Goal: Information Seeking & Learning: Learn about a topic

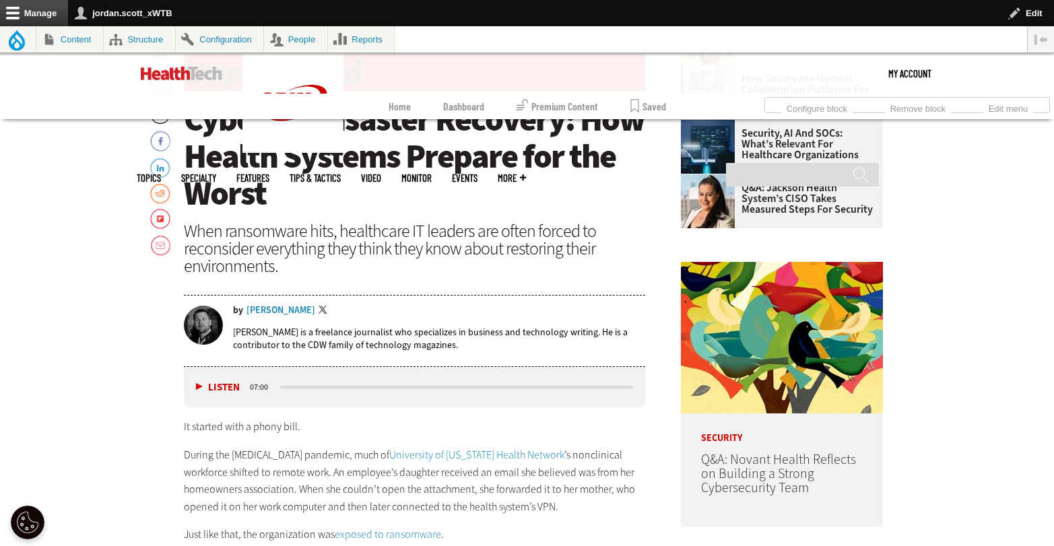
scroll to position [281, 0]
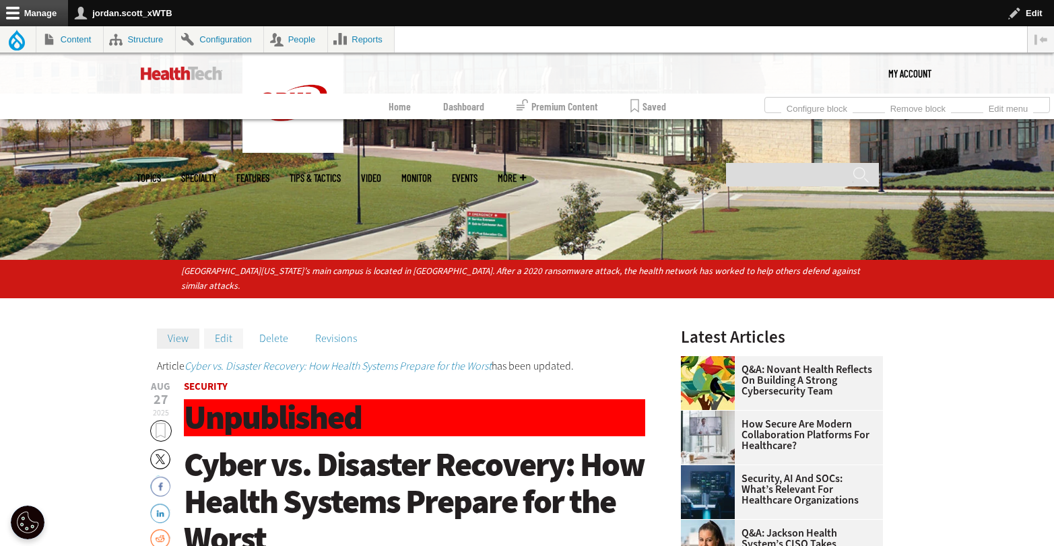
click at [224, 341] on link "Edit" at bounding box center [223, 339] width 39 height 20
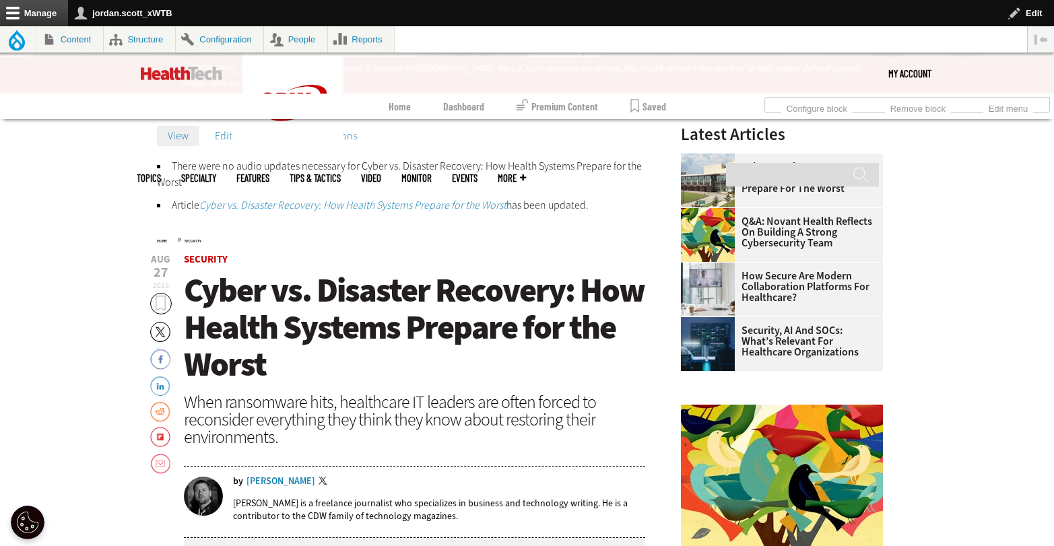
scroll to position [473, 0]
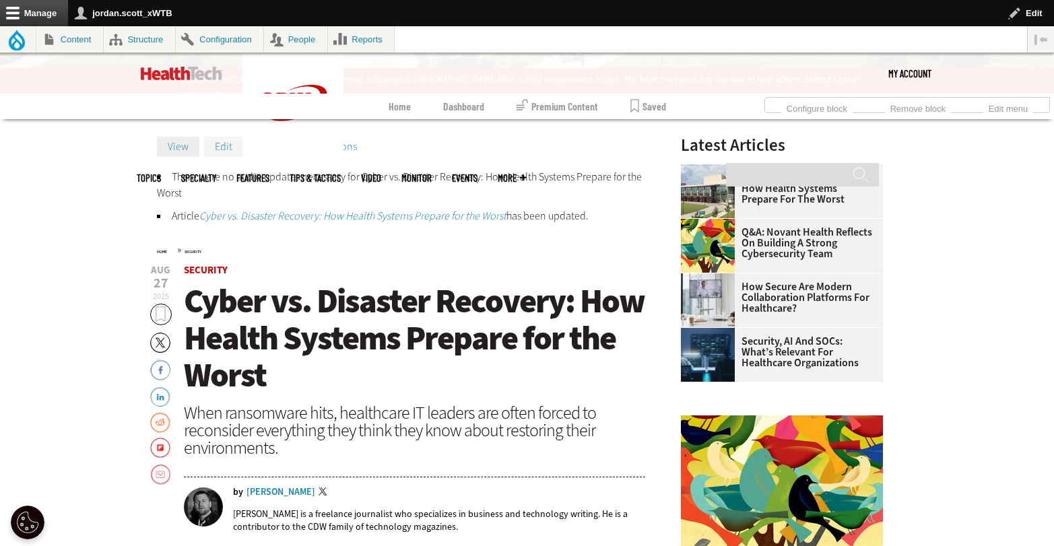
click at [232, 145] on link "Edit" at bounding box center [223, 147] width 39 height 20
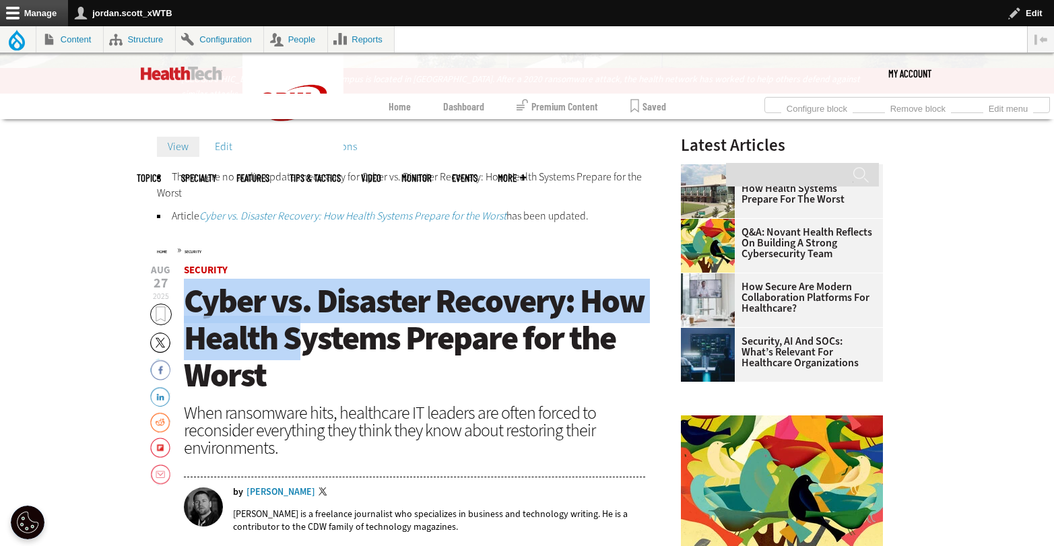
click at [191, 314] on span "Cyber vs. Disaster Recovery: How Health Systems Prepare for the Worst" at bounding box center [414, 338] width 461 height 119
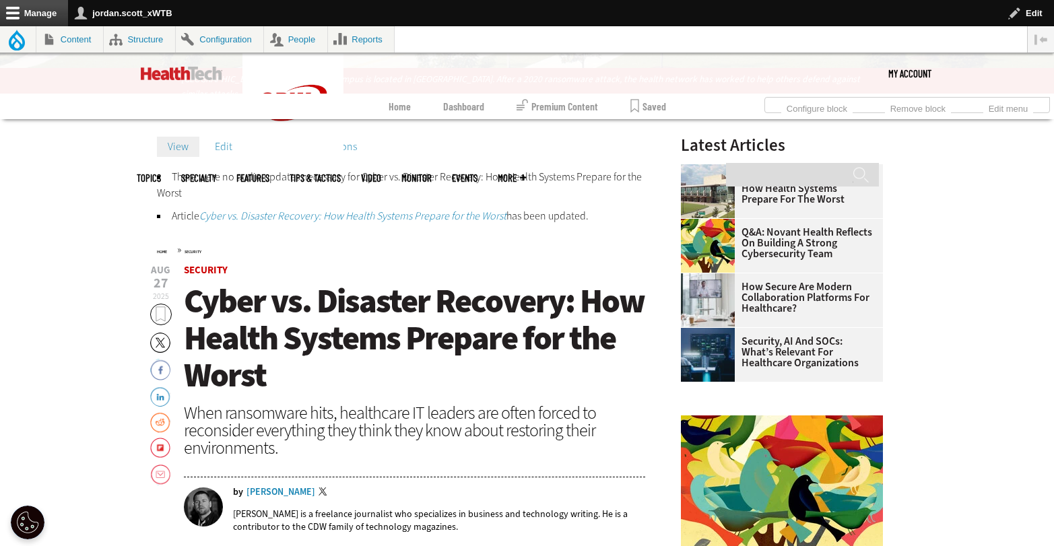
click at [259, 361] on span "Cyber vs. Disaster Recovery: How Health Systems Prepare for the Worst" at bounding box center [414, 338] width 461 height 119
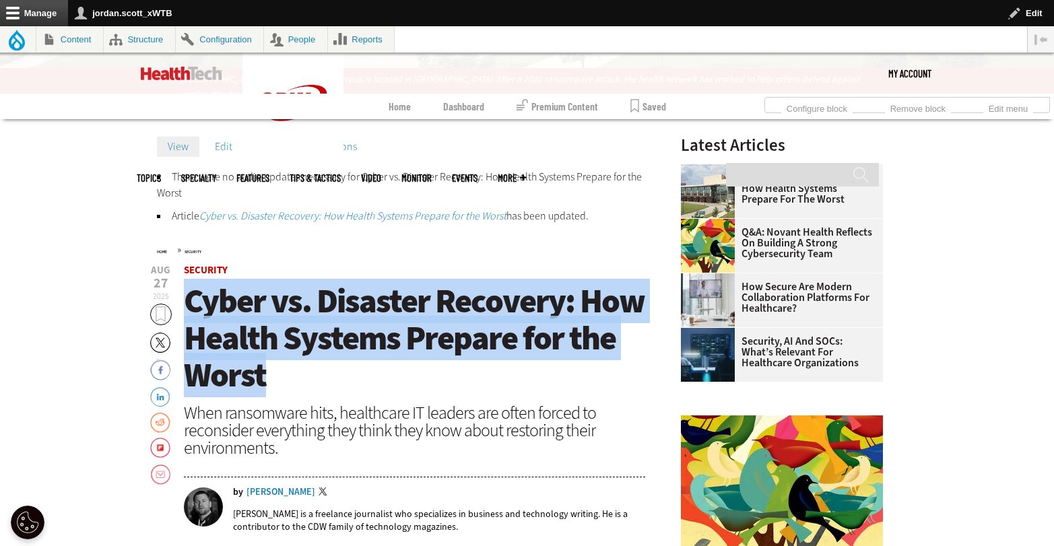
drag, startPoint x: 266, startPoint y: 373, endPoint x: 185, endPoint y: 315, distance: 99.6
click at [185, 315] on h1 "Cyber vs. Disaster Recovery: How Health Systems Prepare for the Worst" at bounding box center [415, 338] width 462 height 111
copy span "Cyber vs. Disaster Recovery: How Health Systems Prepare for the Worst"
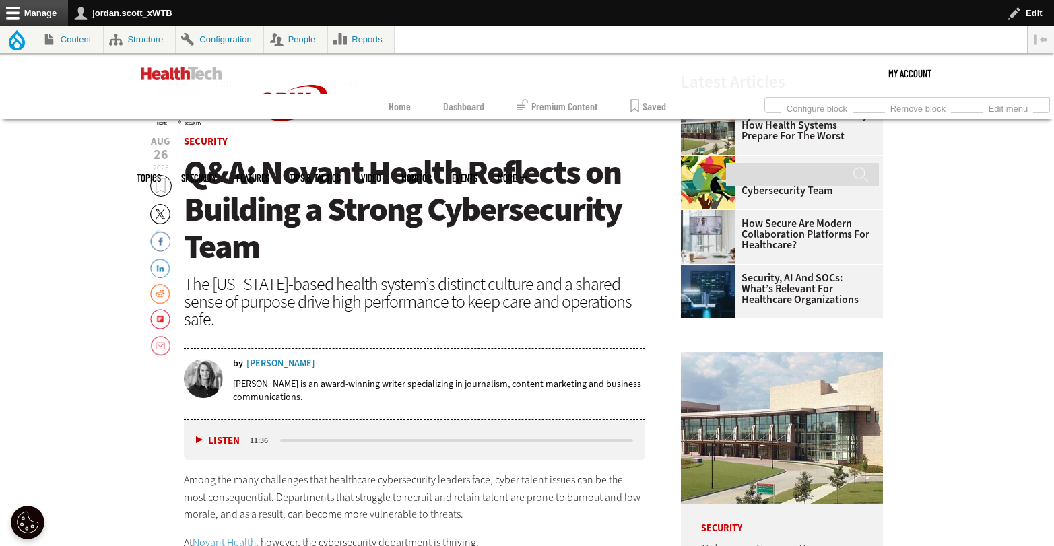
scroll to position [432, 0]
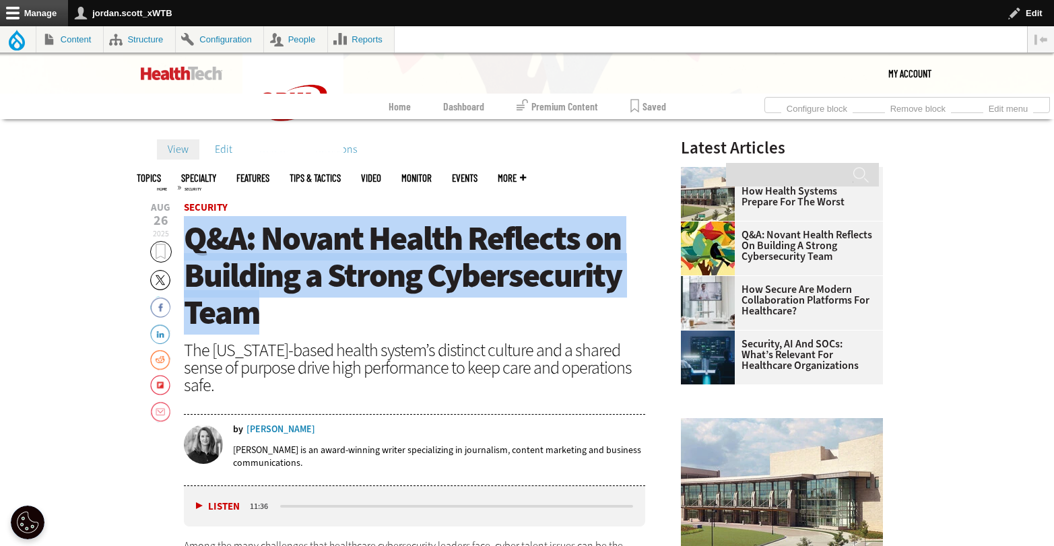
drag, startPoint x: 226, startPoint y: 272, endPoint x: 182, endPoint y: 245, distance: 52.0
copy span "Q&A: Novant Health Reflects on Building a Strong Cybersecurity Team"
